Goal: Book appointment/travel/reservation

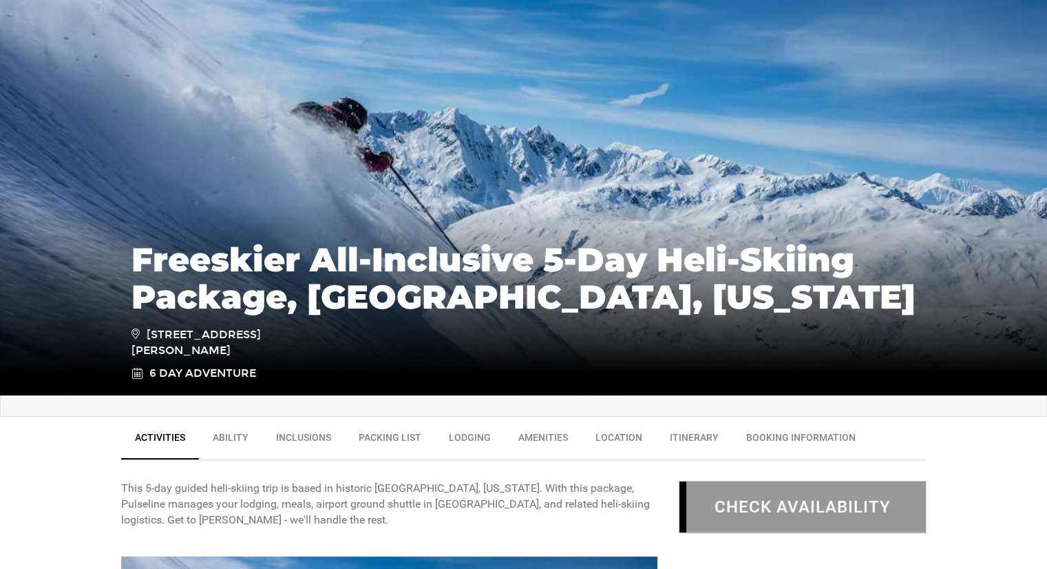
scroll to position [138, 0]
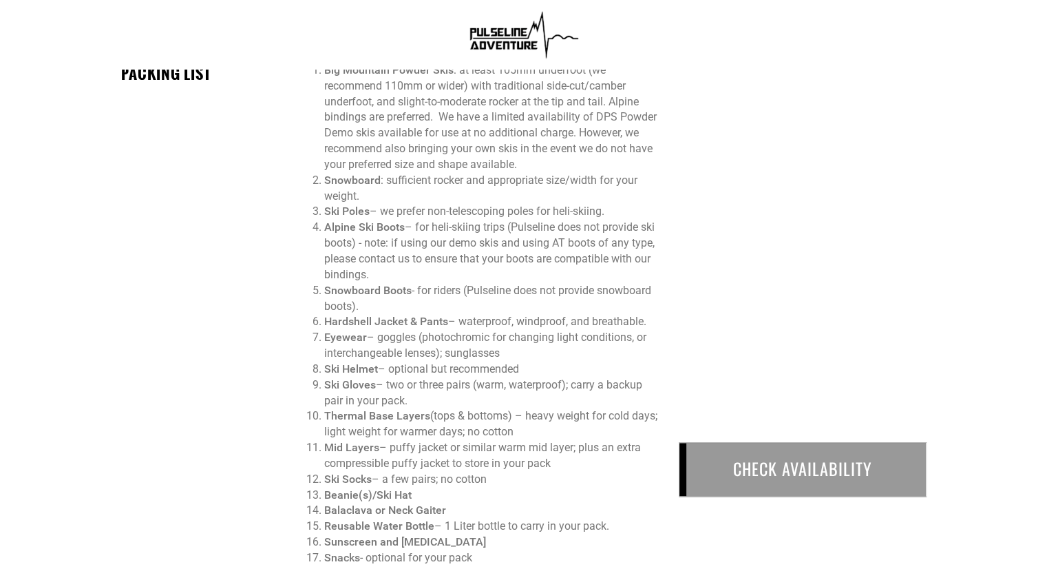
click at [747, 480] on div "CHECK AVAILABILITY" at bounding box center [803, 469] width 248 height 54
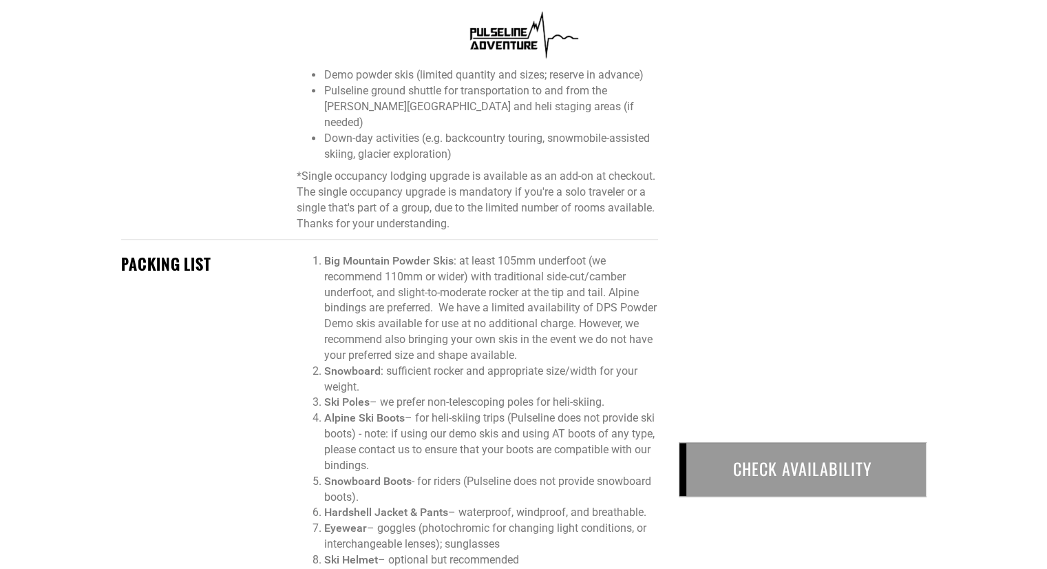
scroll to position [964, 0]
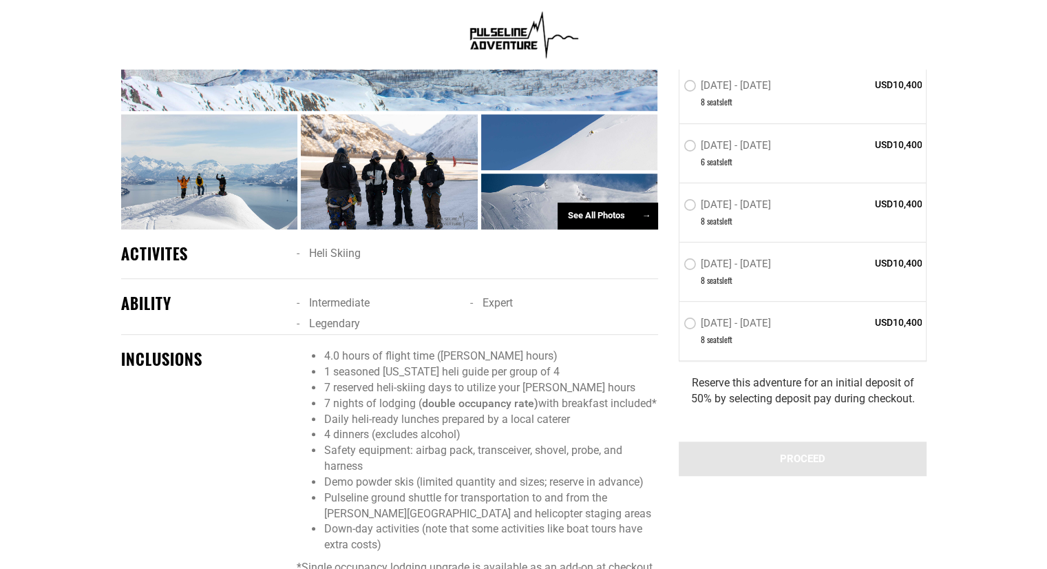
scroll to position [895, 0]
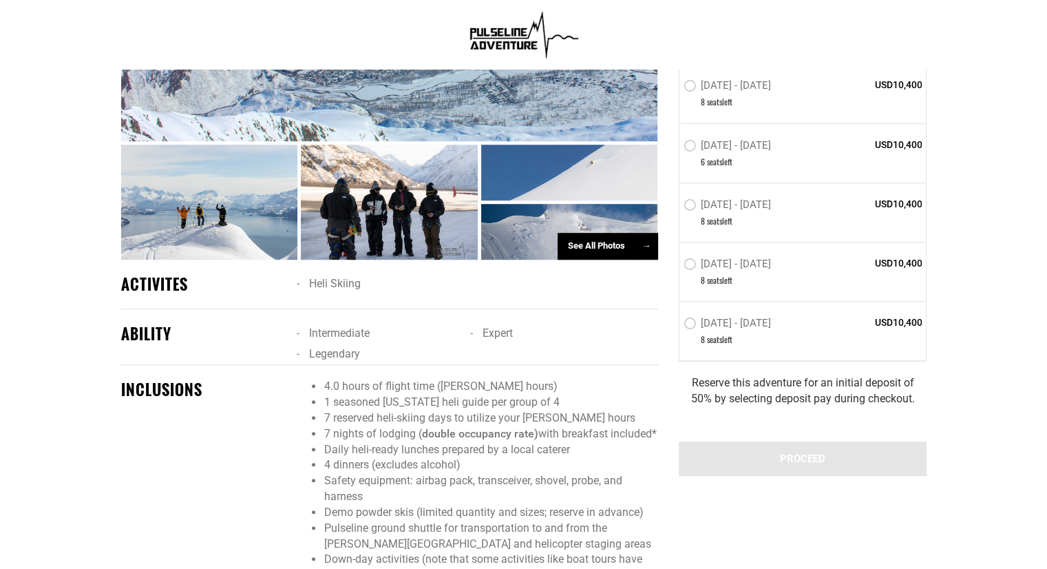
click at [561, 233] on div "See All Photos →" at bounding box center [608, 246] width 101 height 27
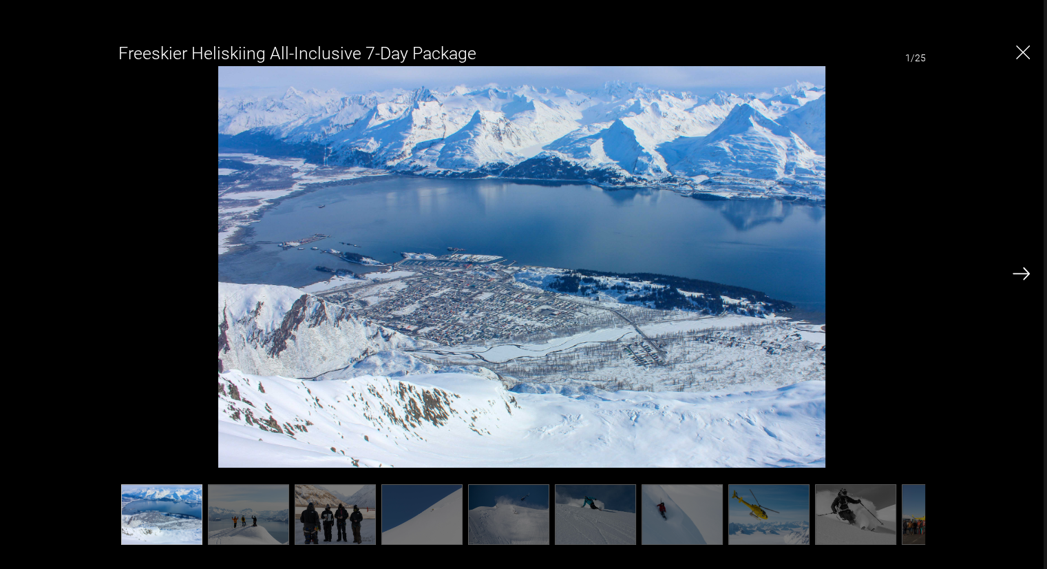
click at [658, 515] on img at bounding box center [682, 514] width 81 height 61
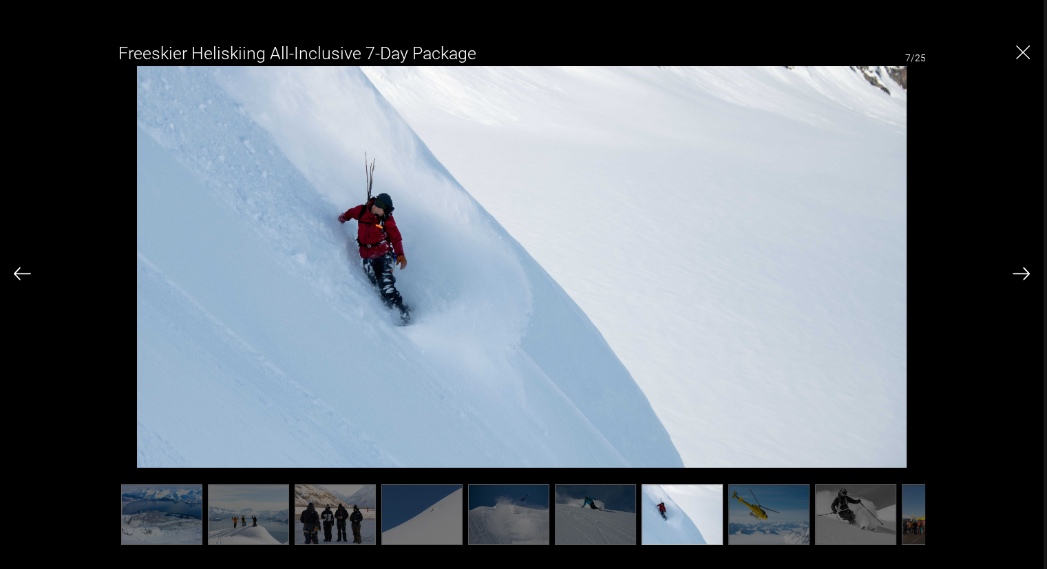
click at [1016, 277] on img at bounding box center [1021, 273] width 17 height 12
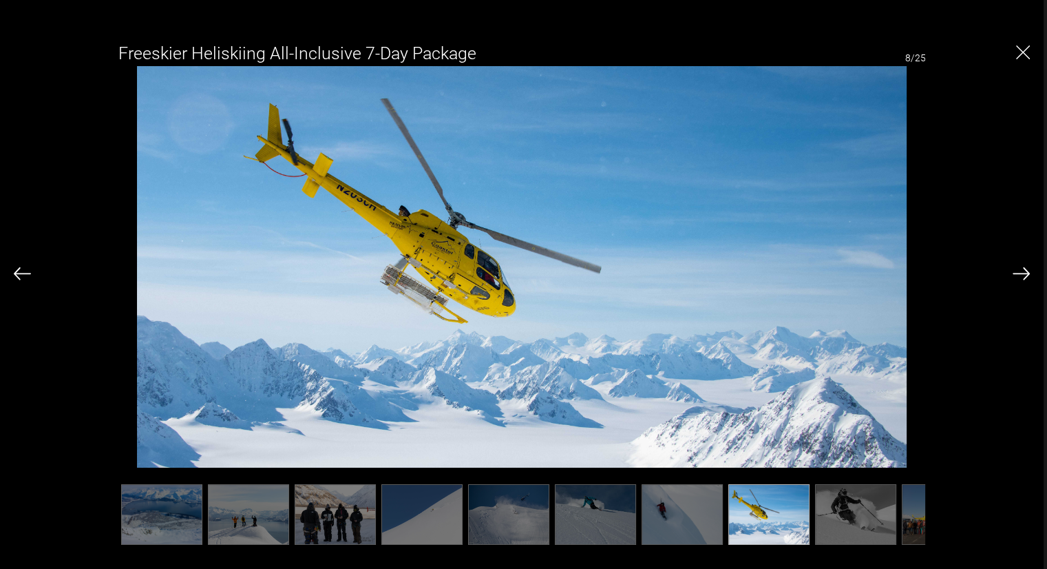
scroll to position [0, 482]
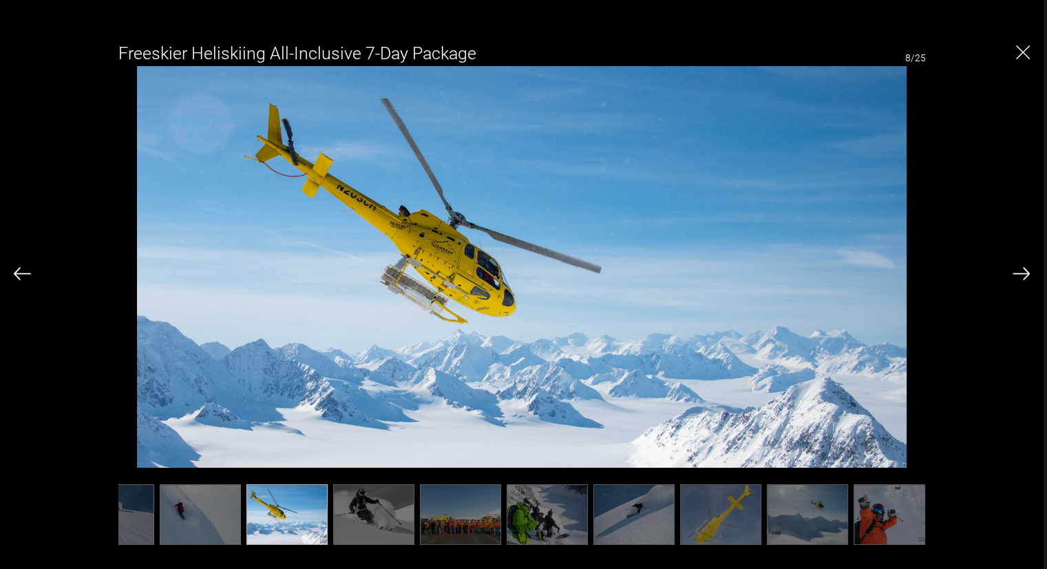
click at [531, 507] on img at bounding box center [547, 514] width 81 height 61
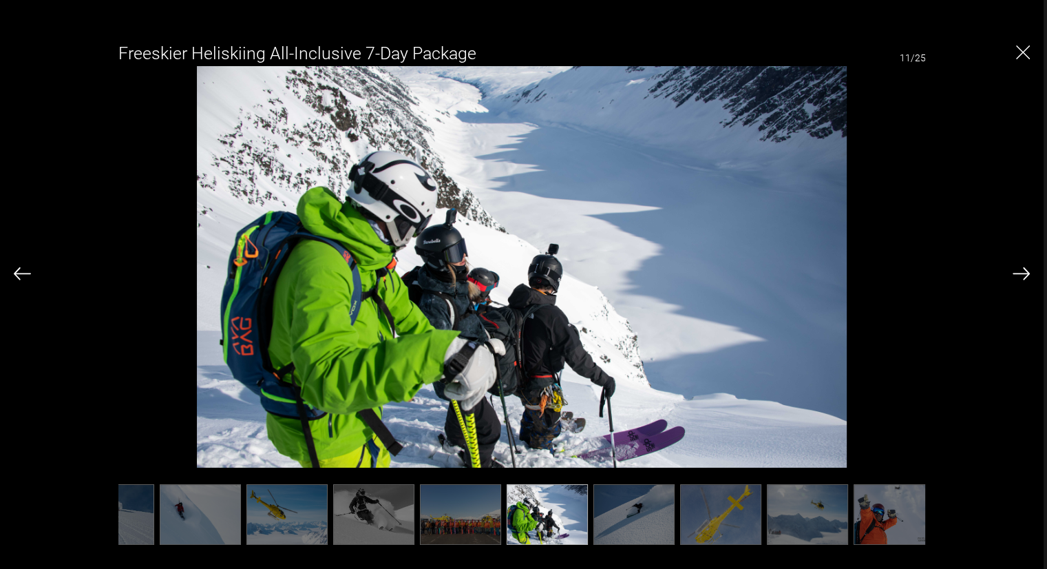
click at [451, 507] on ul at bounding box center [522, 514] width 808 height 61
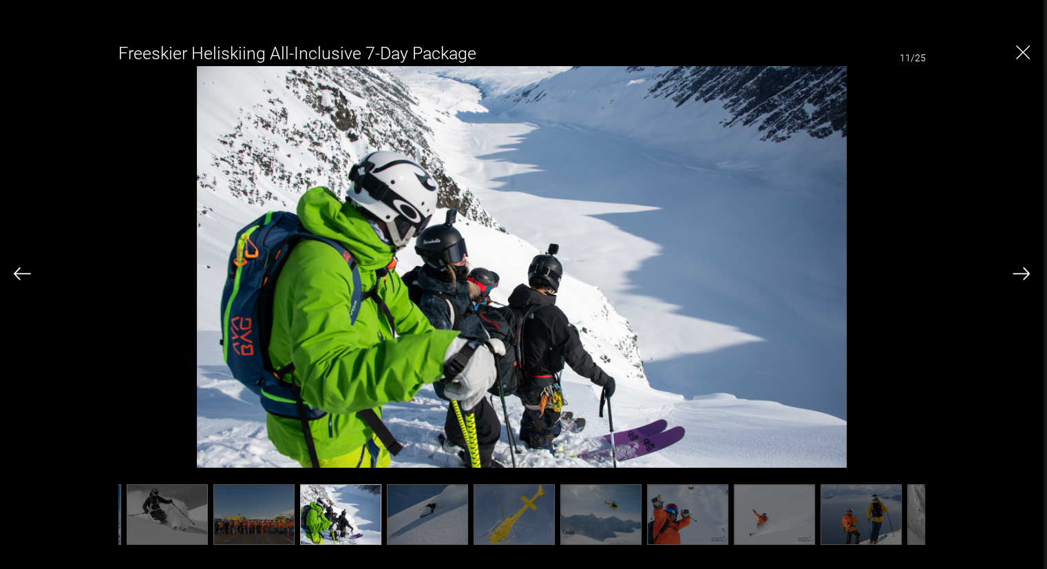
click at [1019, 272] on img at bounding box center [1021, 273] width 17 height 12
click at [1018, 271] on img at bounding box center [1021, 273] width 17 height 12
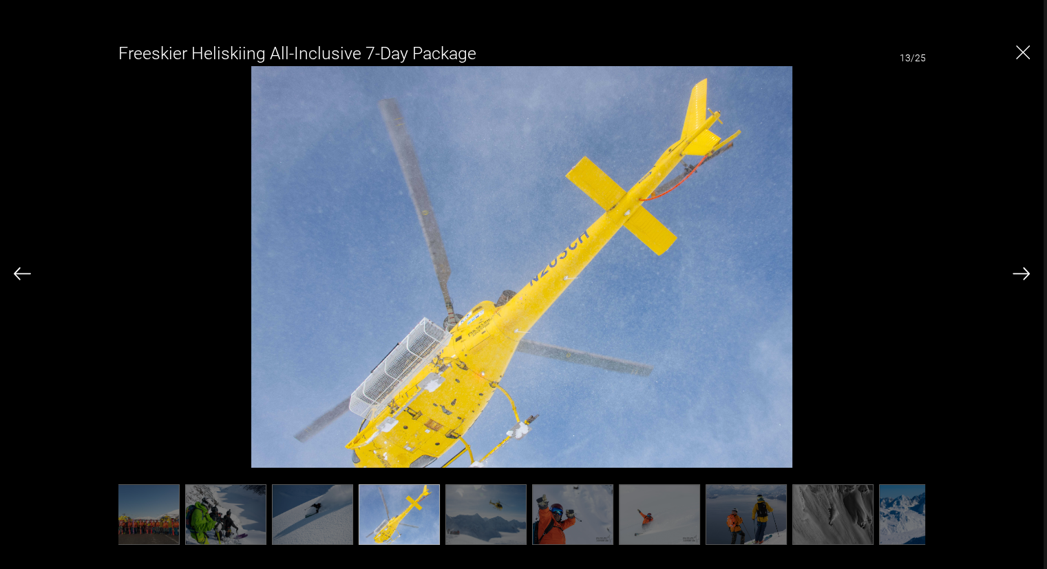
click at [1018, 271] on img at bounding box center [1021, 273] width 17 height 12
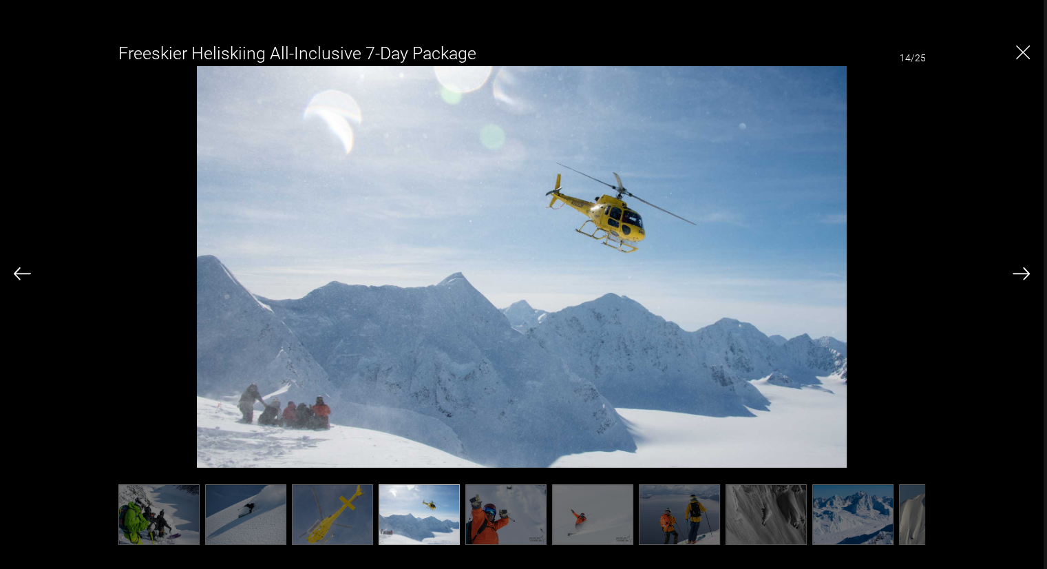
click at [1018, 271] on img at bounding box center [1021, 273] width 17 height 12
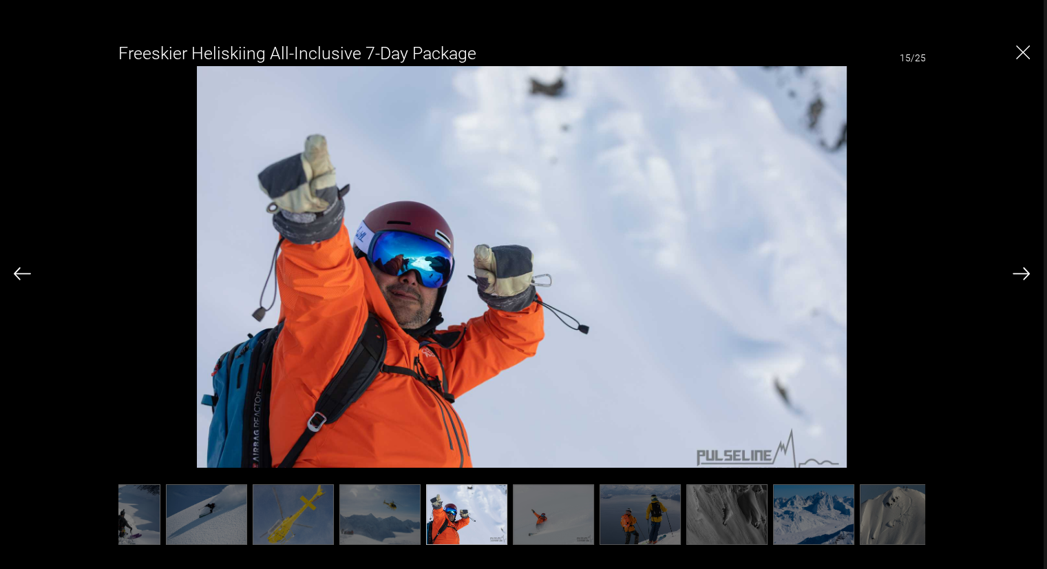
click at [1018, 271] on img at bounding box center [1021, 273] width 17 height 12
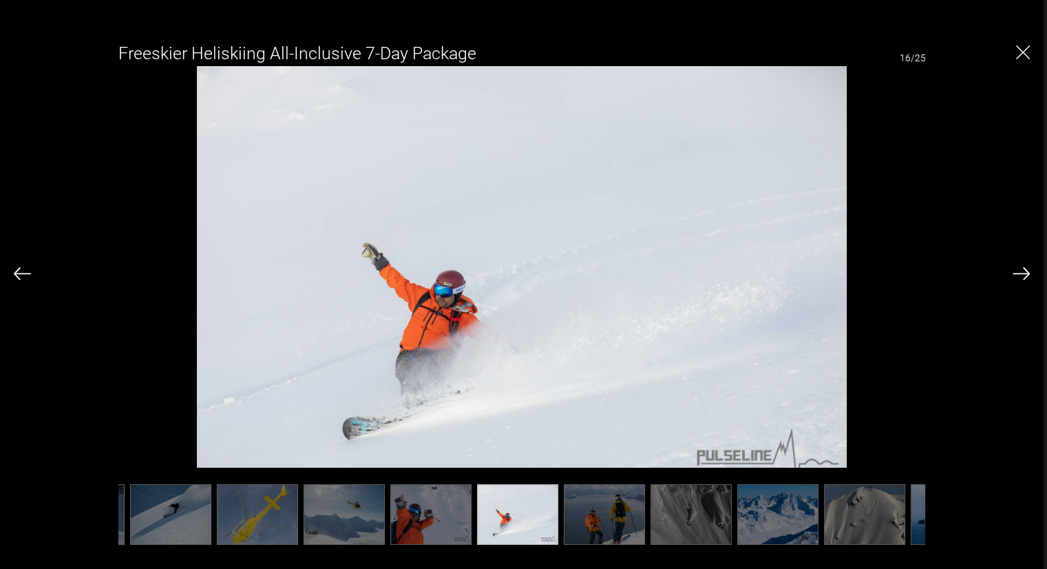
click at [1018, 271] on img at bounding box center [1021, 273] width 17 height 12
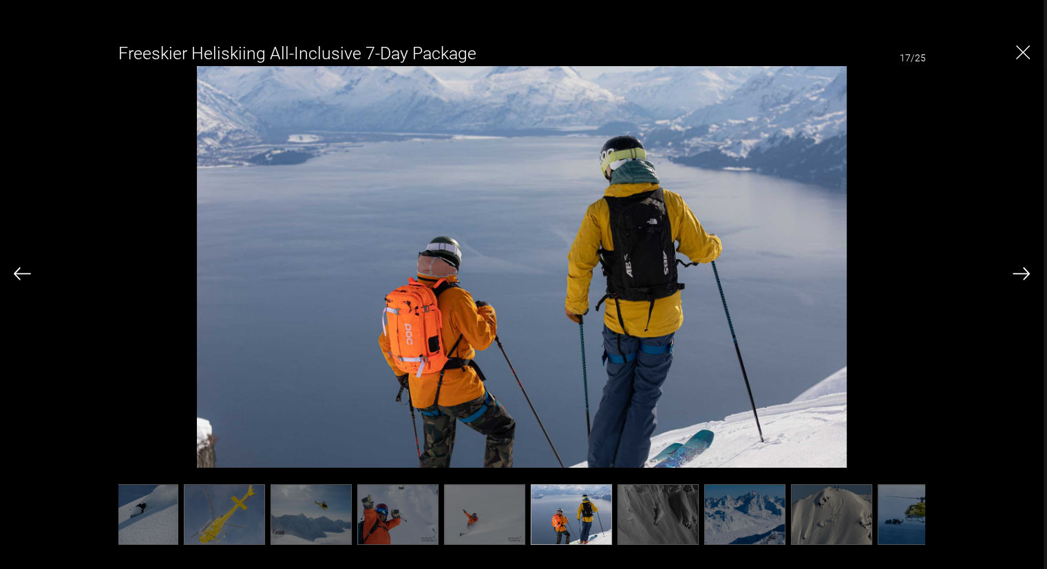
click at [1018, 271] on img at bounding box center [1021, 273] width 17 height 12
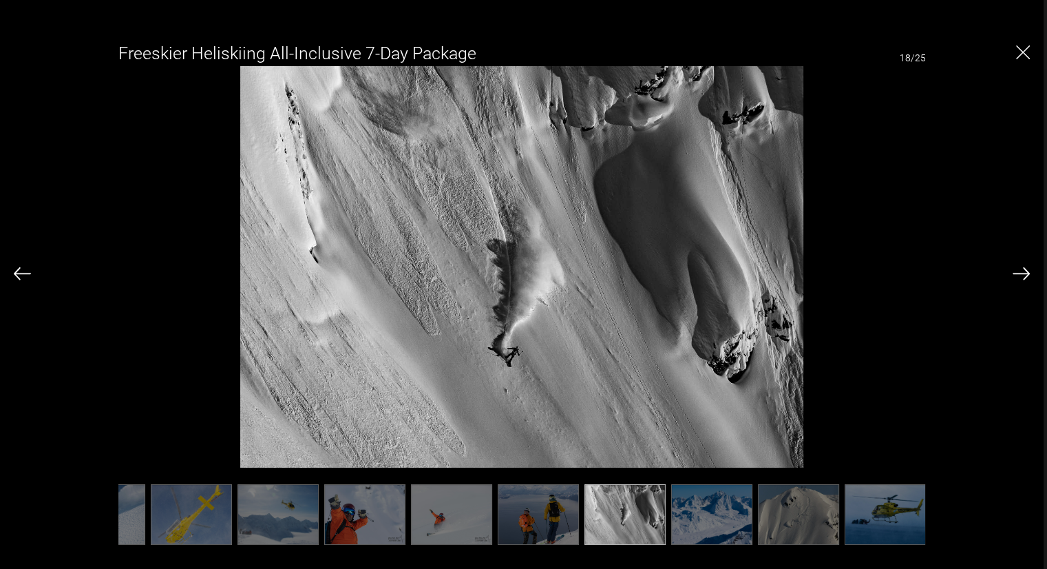
click at [1018, 271] on img at bounding box center [1021, 273] width 17 height 12
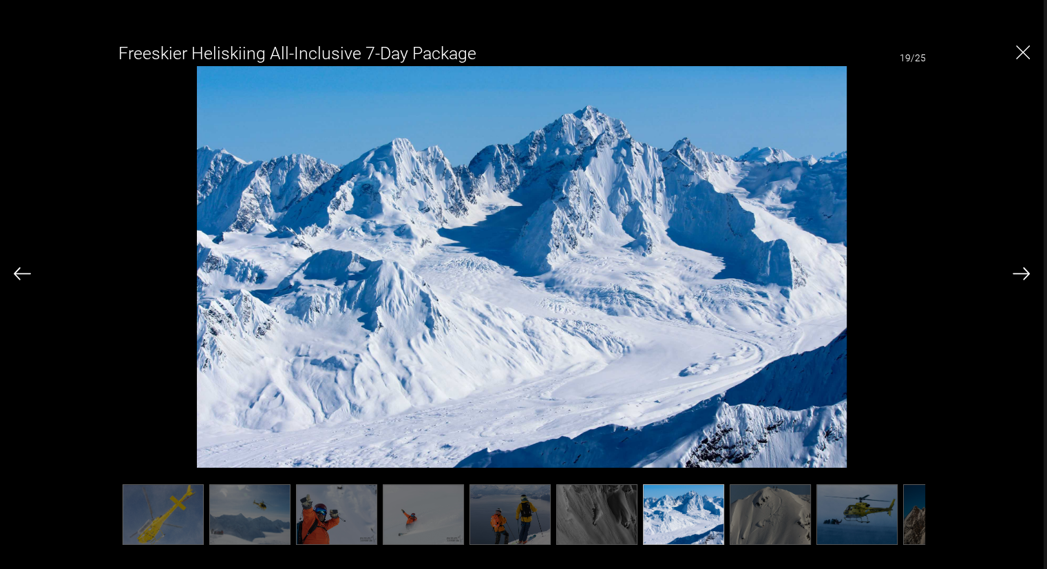
click at [1018, 271] on img at bounding box center [1021, 273] width 17 height 12
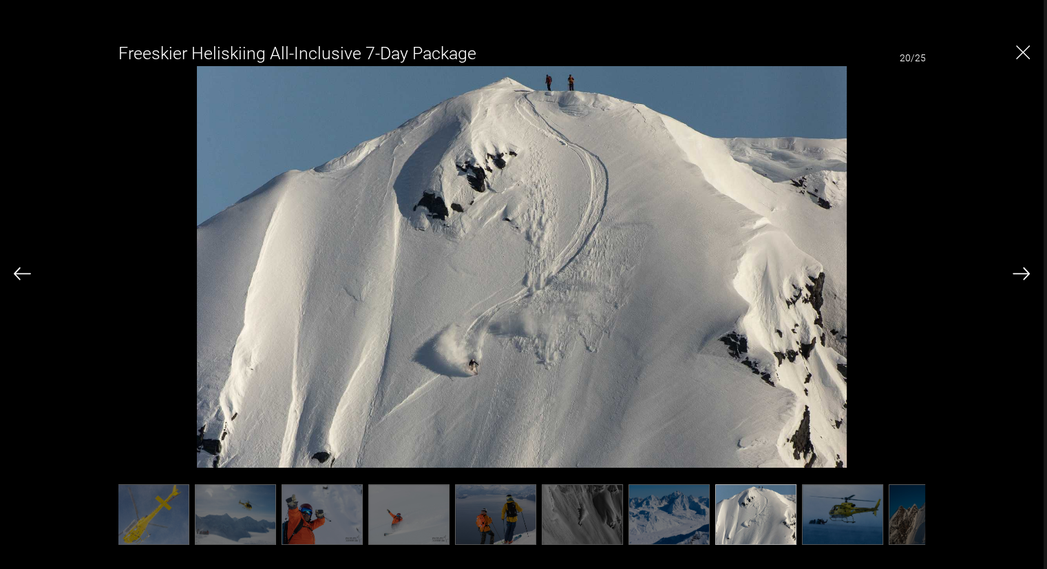
click at [1018, 271] on img at bounding box center [1021, 273] width 17 height 12
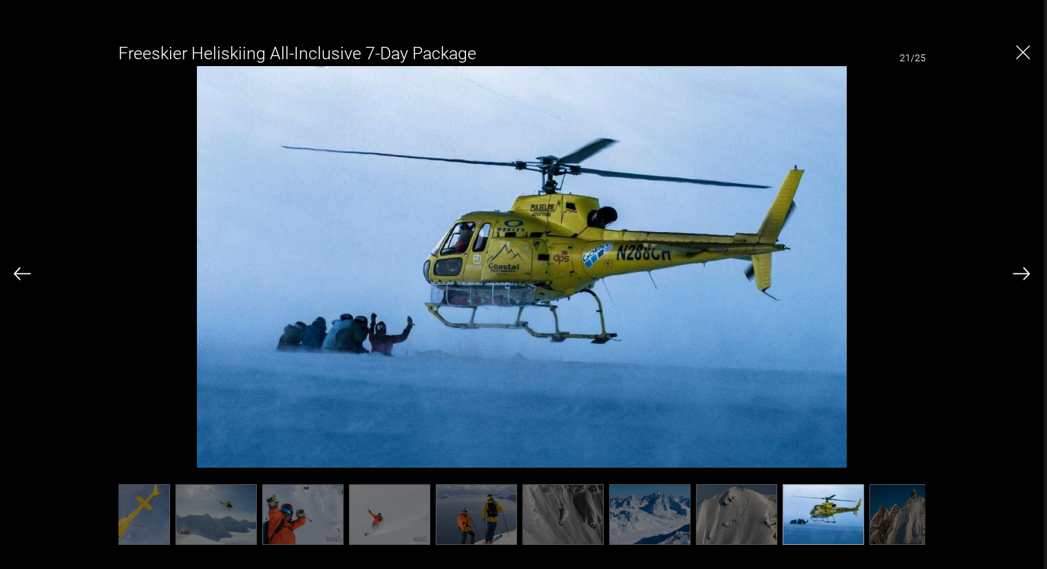
click at [1018, 271] on img at bounding box center [1021, 273] width 17 height 12
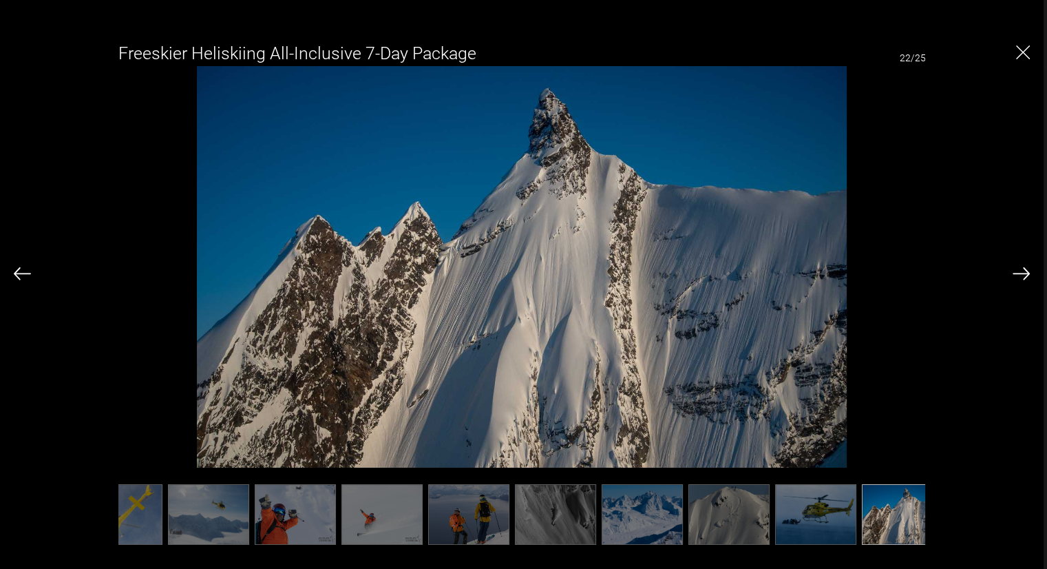
click at [1018, 271] on img at bounding box center [1021, 273] width 17 height 12
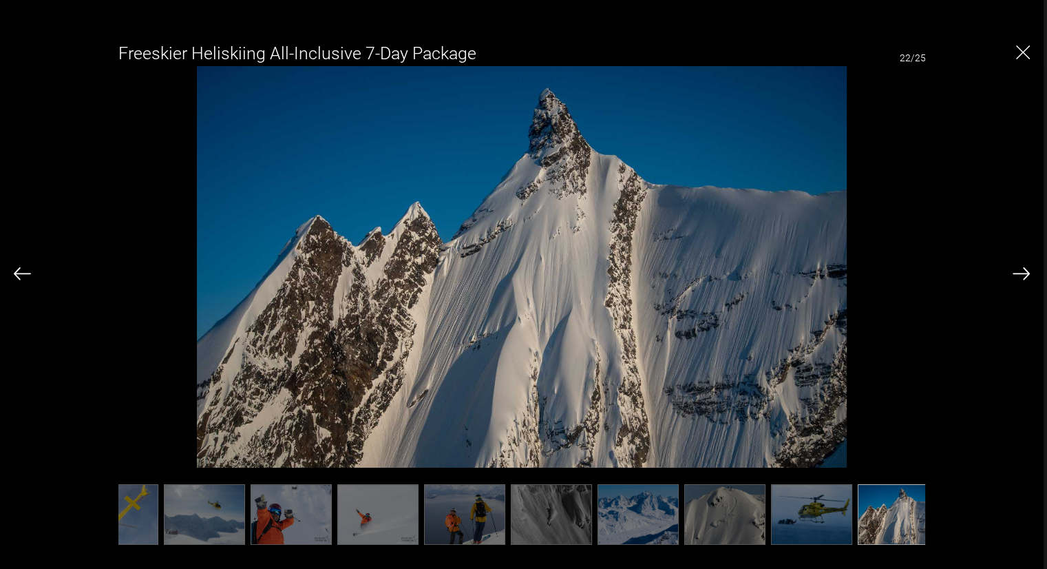
click at [1018, 271] on img at bounding box center [1021, 273] width 17 height 12
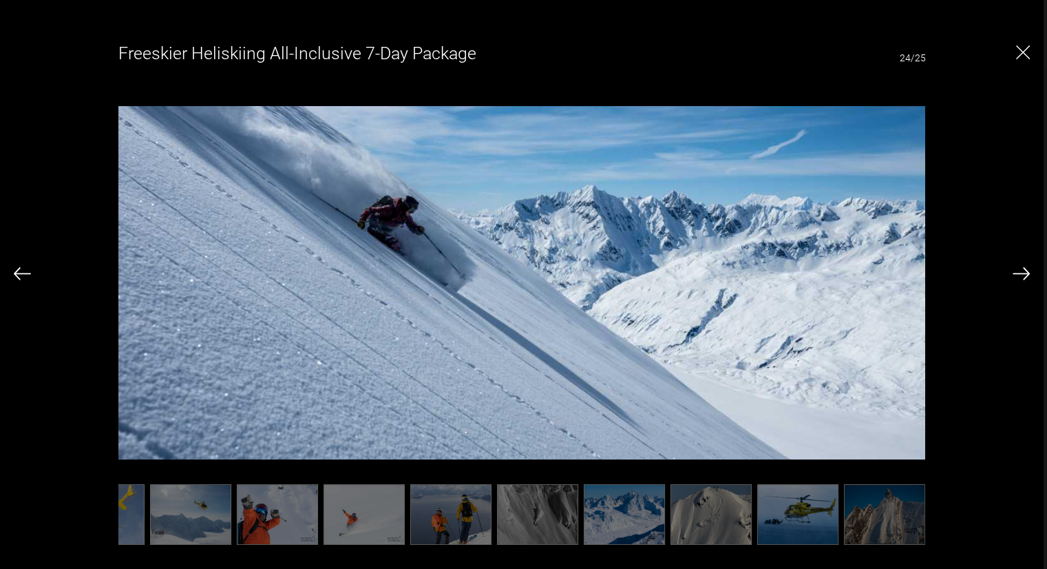
click at [1018, 271] on img at bounding box center [1021, 273] width 17 height 12
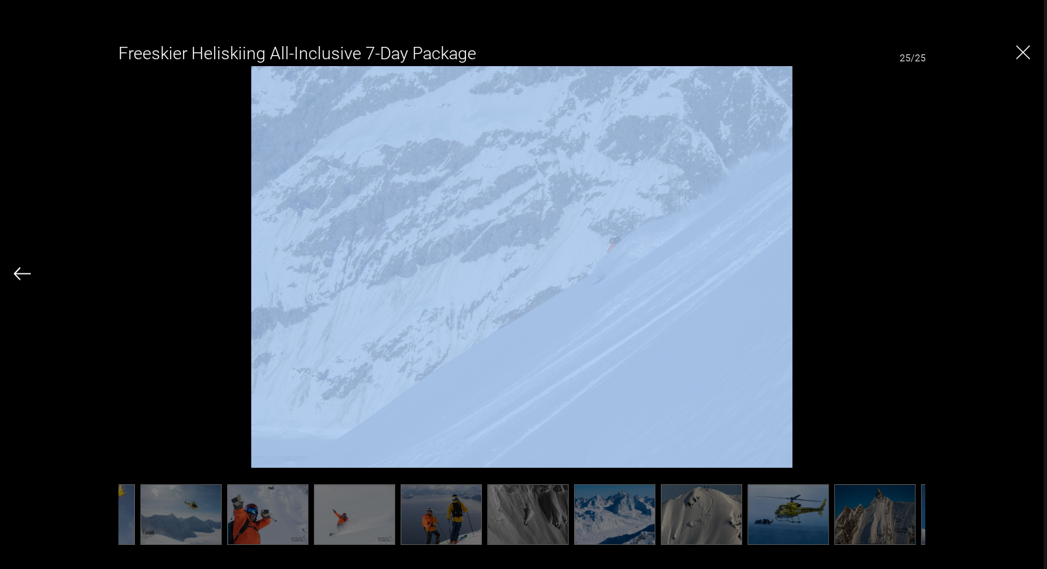
click at [1018, 271] on div "Freeskier Heliskiing All-Inclusive 7-Day Package 25/25" at bounding box center [522, 286] width 1016 height 511
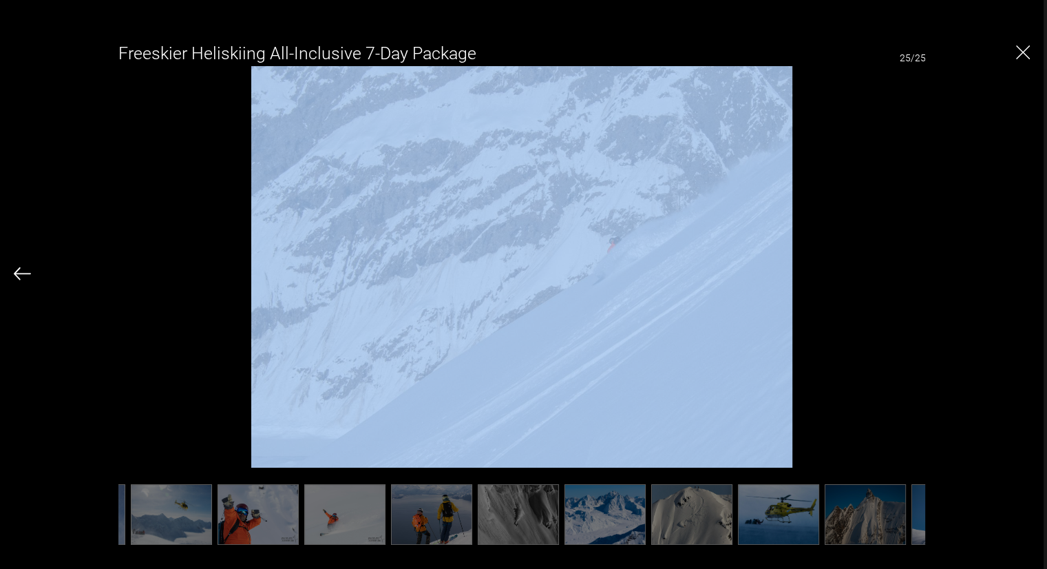
click at [1018, 271] on div "Freeskier Heliskiing All-Inclusive 7-Day Package 25/25" at bounding box center [522, 286] width 1016 height 511
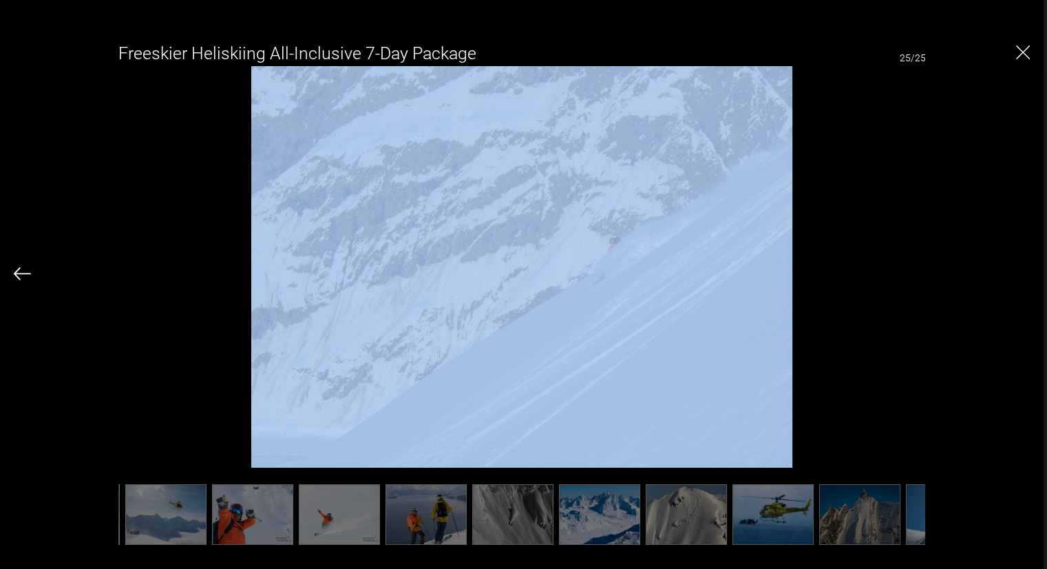
click at [1018, 271] on div "Freeskier Heliskiing All-Inclusive 7-Day Package 25/25" at bounding box center [522, 286] width 1016 height 511
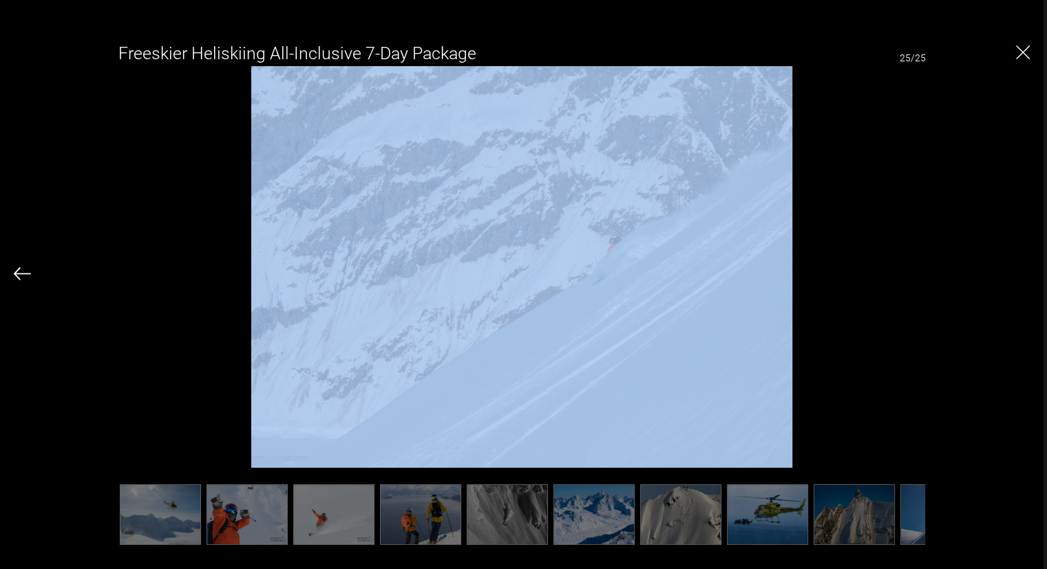
click at [1018, 271] on div "Freeskier Heliskiing All-Inclusive 7-Day Package 25/25" at bounding box center [522, 286] width 1016 height 511
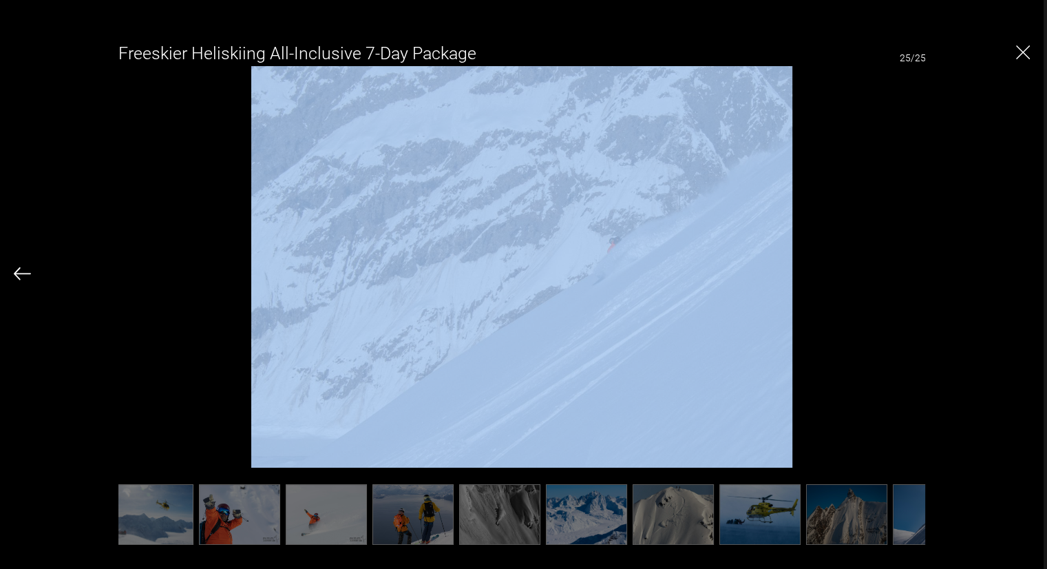
click at [1018, 271] on div "Freeskier Heliskiing All-Inclusive 7-Day Package 25/25" at bounding box center [522, 286] width 1016 height 511
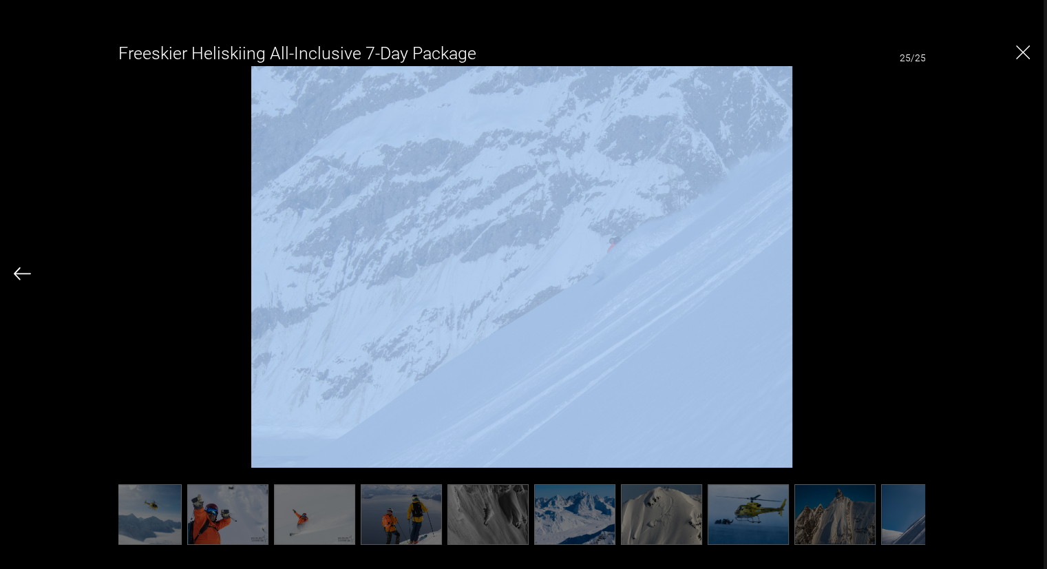
click at [1023, 56] on img "Close" at bounding box center [1023, 52] width 14 height 14
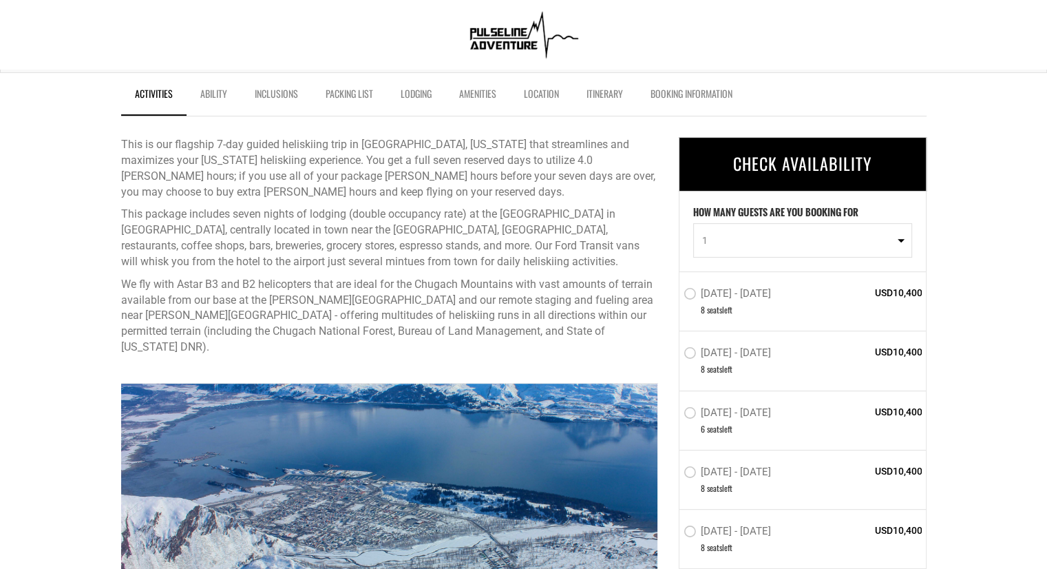
scroll to position [275, 0]
